Goal: Information Seeking & Learning: Learn about a topic

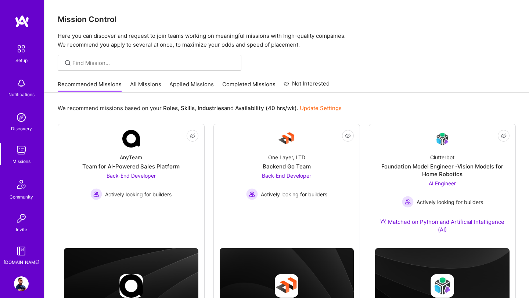
click at [144, 87] on link "All Missions" at bounding box center [145, 86] width 31 height 12
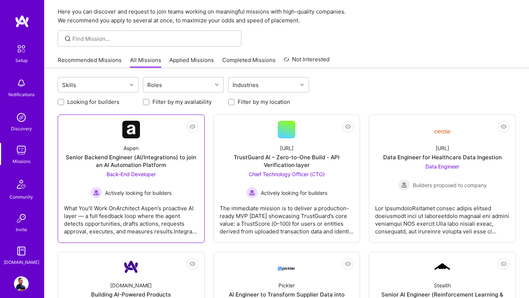
scroll to position [37, 0]
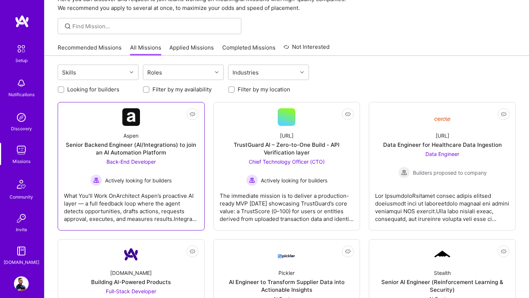
click at [163, 160] on div "Back-End Developer Actively looking for builders" at bounding box center [130, 172] width 81 height 28
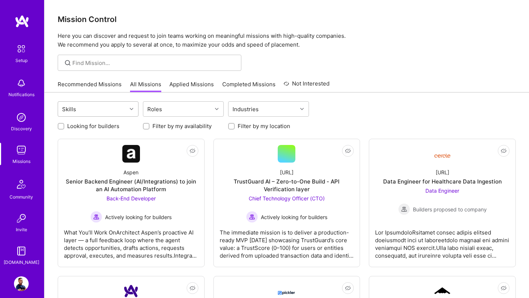
scroll to position [37, 0]
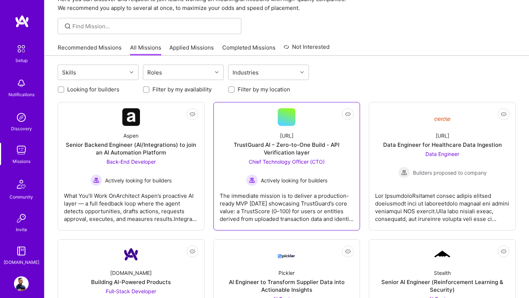
click at [295, 169] on div "Chief Technology Officer (CTO) Actively looking for builders" at bounding box center [286, 172] width 81 height 28
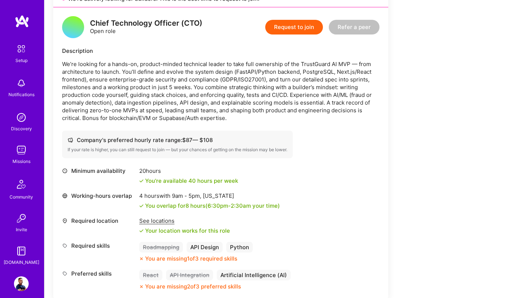
scroll to position [181, 0]
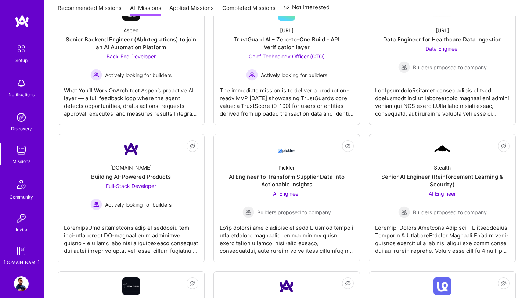
scroll to position [247, 0]
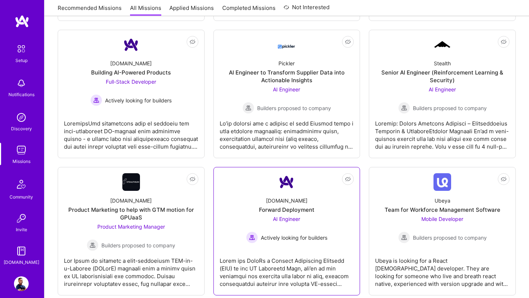
click at [257, 223] on div "AI Engineer Actively looking for builders" at bounding box center [286, 229] width 81 height 28
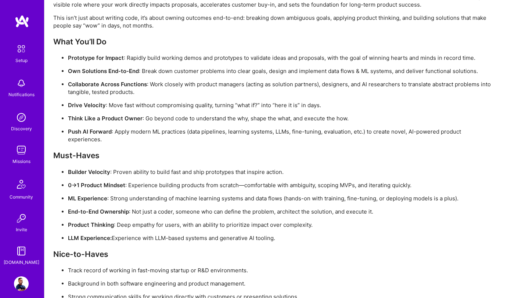
scroll to position [558, 0]
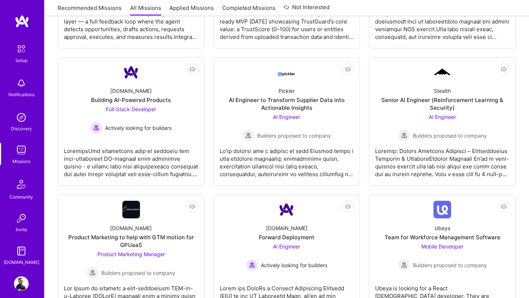
scroll to position [218, 0]
